Goal: Communication & Community: Connect with others

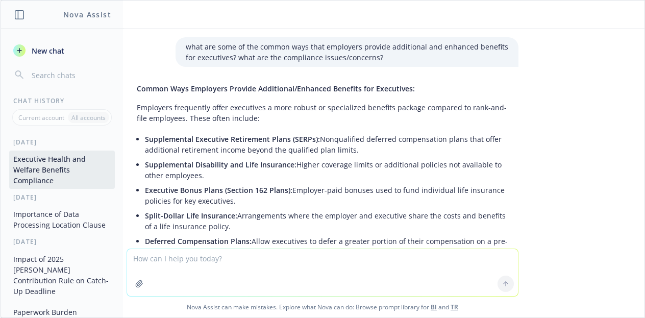
scroll to position [2041, 0]
